Goal: Task Accomplishment & Management: Complete application form

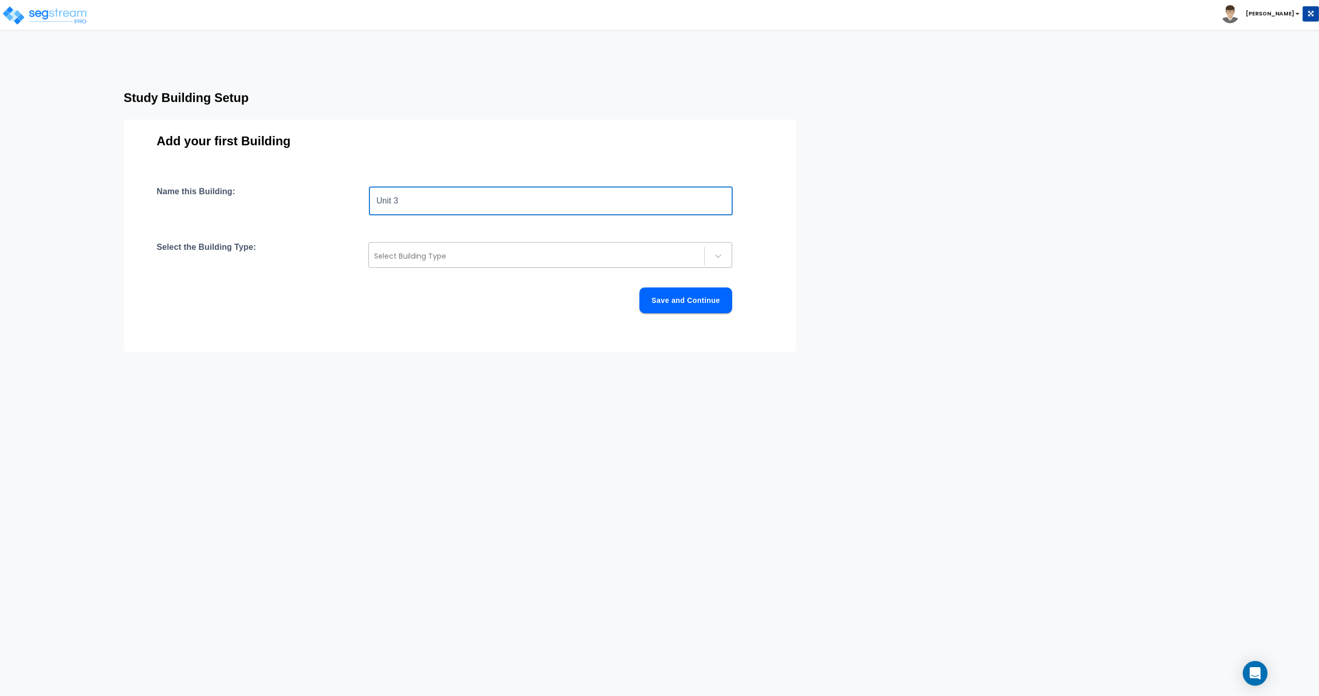
type input "Unit 3"
click at [447, 253] on div at bounding box center [536, 256] width 325 height 12
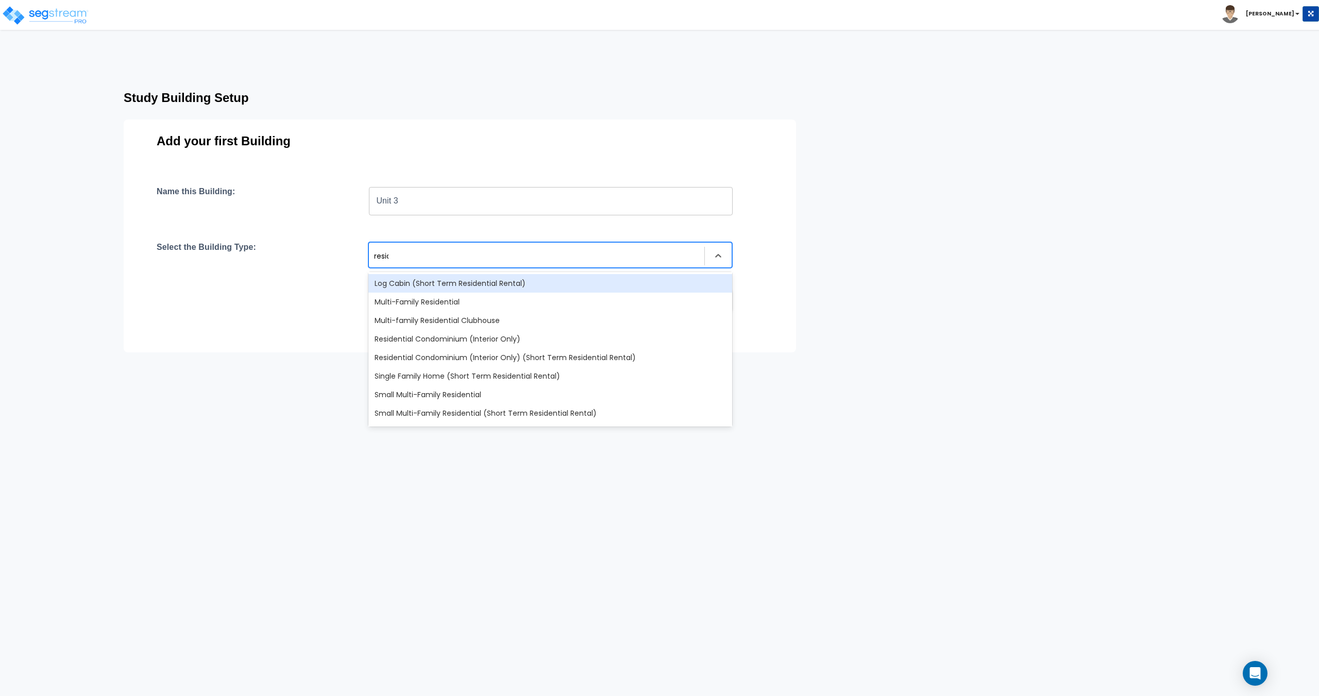
type input "residen"
click at [455, 303] on div "Multi-Family Residential" at bounding box center [550, 302] width 364 height 19
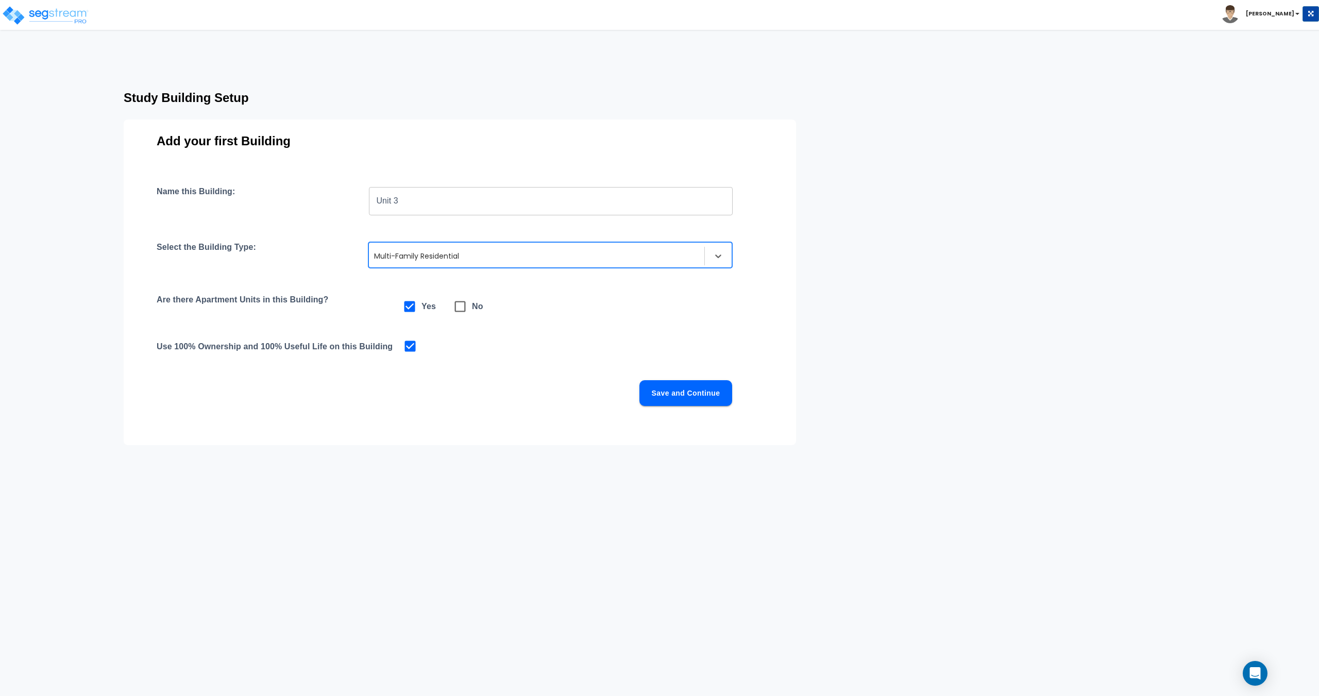
click at [463, 254] on div at bounding box center [536, 256] width 325 height 12
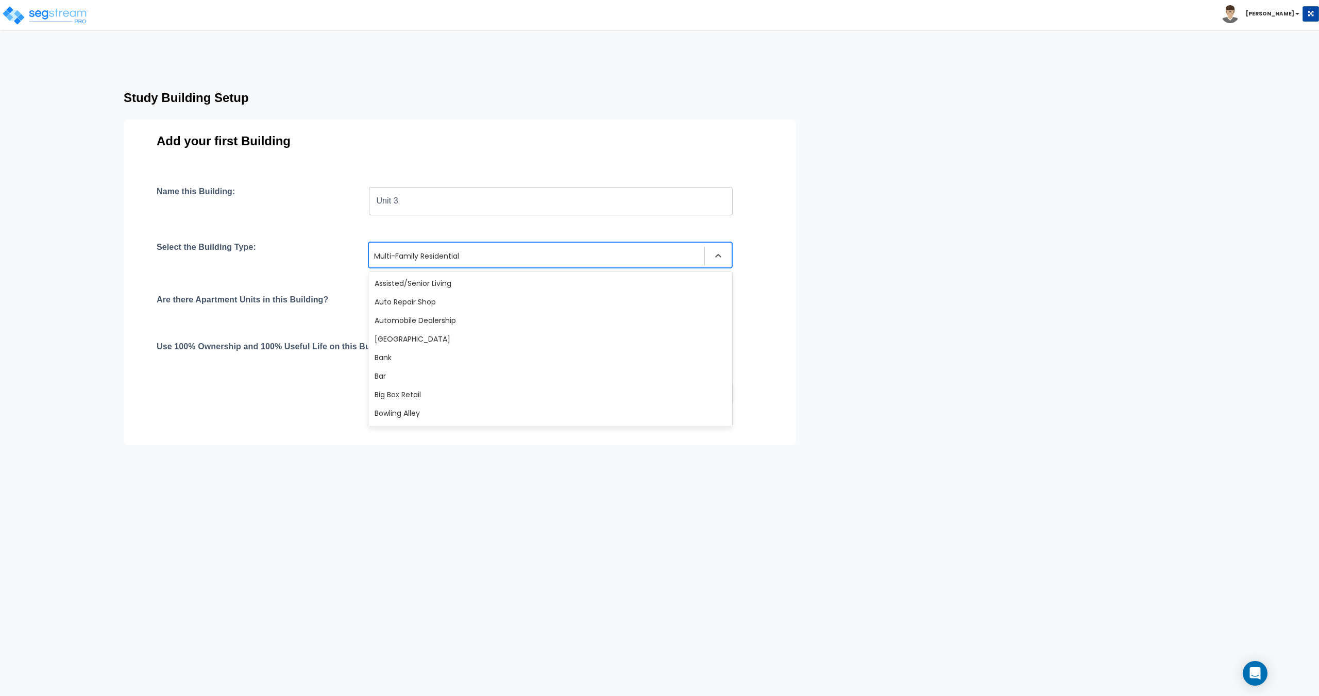
scroll to position [540, 0]
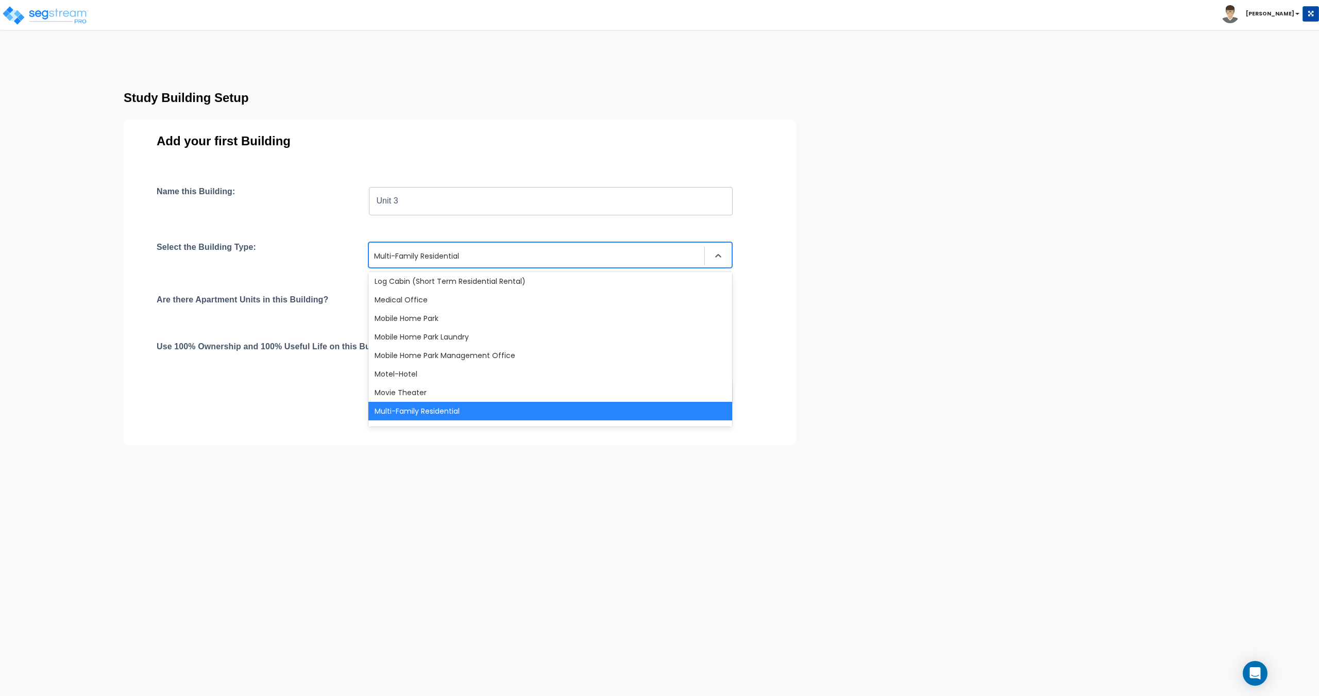
click at [463, 254] on div at bounding box center [536, 256] width 325 height 12
click at [525, 247] on div "Multi-Family Residential" at bounding box center [550, 255] width 364 height 26
click at [524, 256] on div at bounding box center [536, 256] width 325 height 12
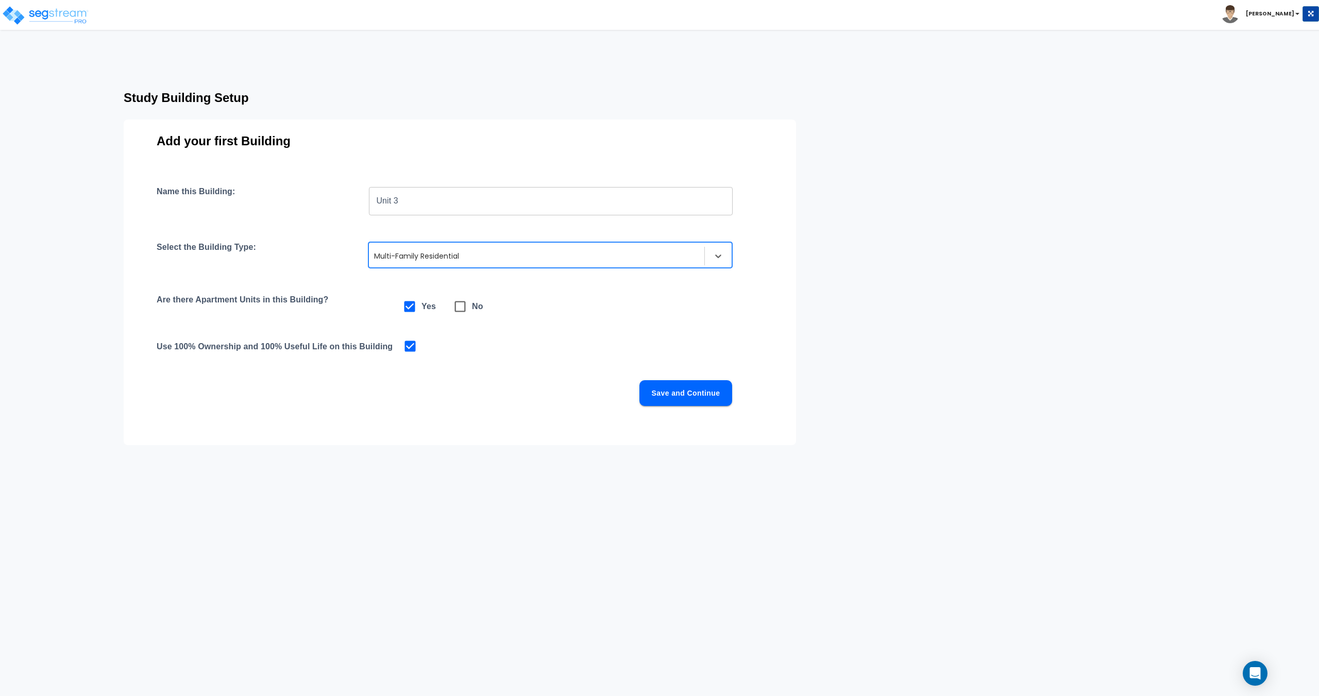
click at [816, 265] on div "Study Building Setup Add your first Building Name this Building: Unit 3 ​ Selec…" at bounding box center [480, 262] width 796 height 361
click at [684, 408] on div "Name this Building: Unit 3 ​ Select the Building Type: option Multi-Family Resi…" at bounding box center [460, 309] width 607 height 244
click at [684, 398] on button "Save and Continue" at bounding box center [686, 393] width 93 height 26
